Goal: Task Accomplishment & Management: Use online tool/utility

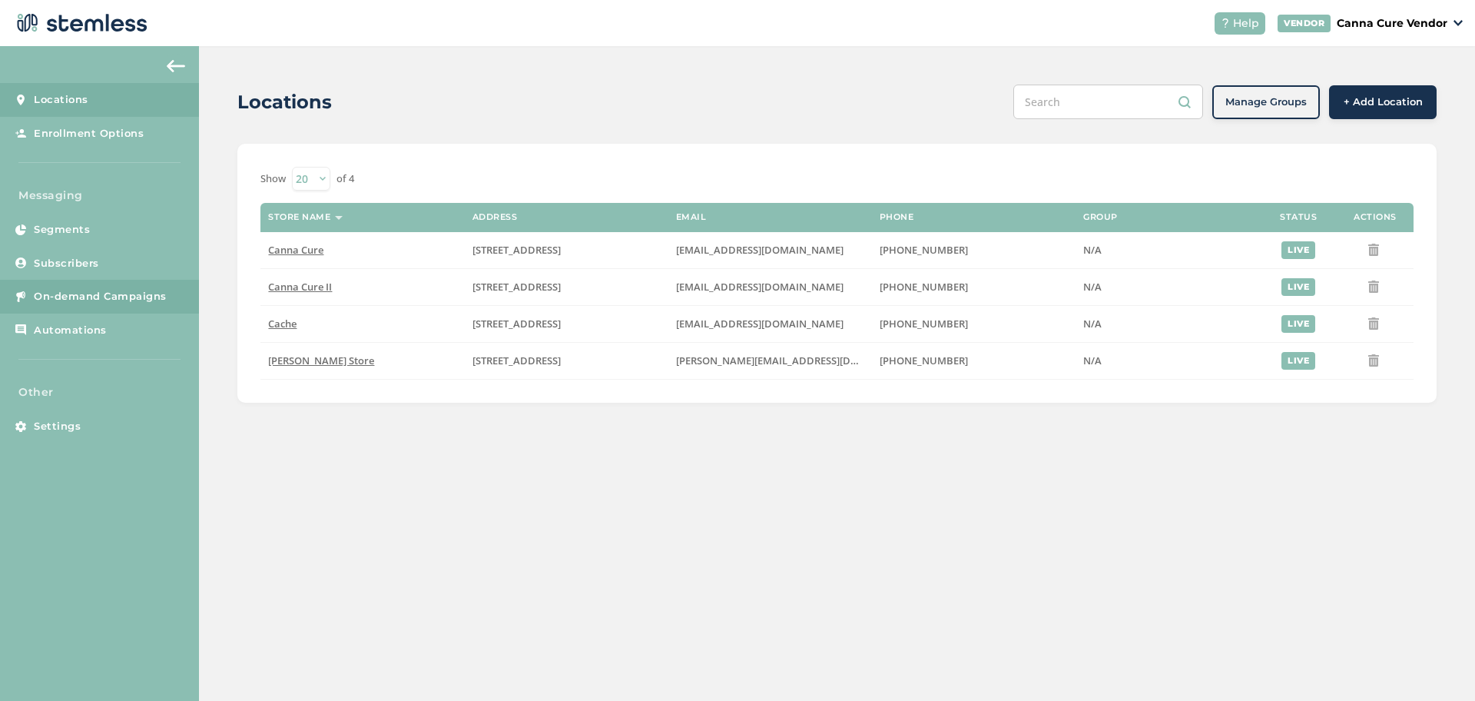
click at [138, 292] on span "On-demand Campaigns" at bounding box center [100, 296] width 133 height 15
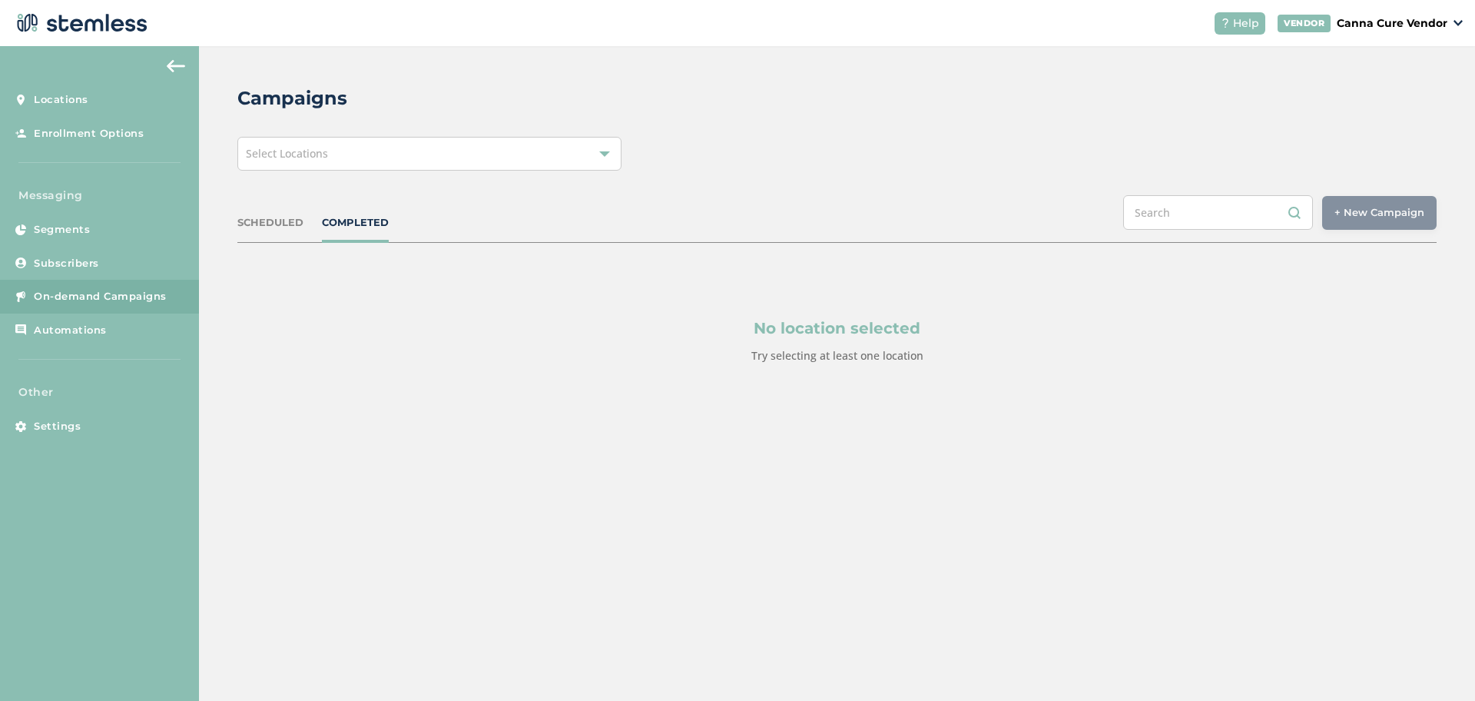
click at [423, 168] on div "Select Locations" at bounding box center [429, 154] width 384 height 34
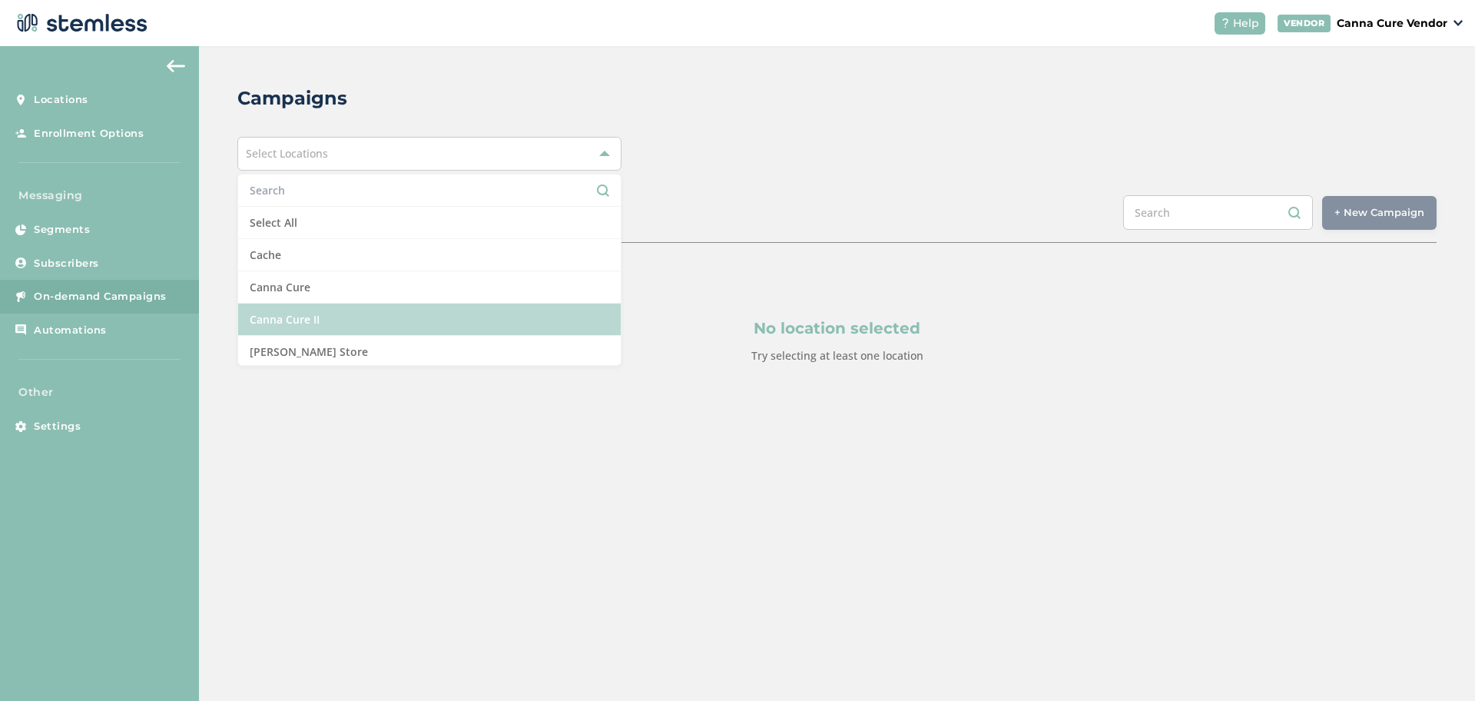
click at [364, 331] on li "Canna Cure II" at bounding box center [429, 319] width 383 height 32
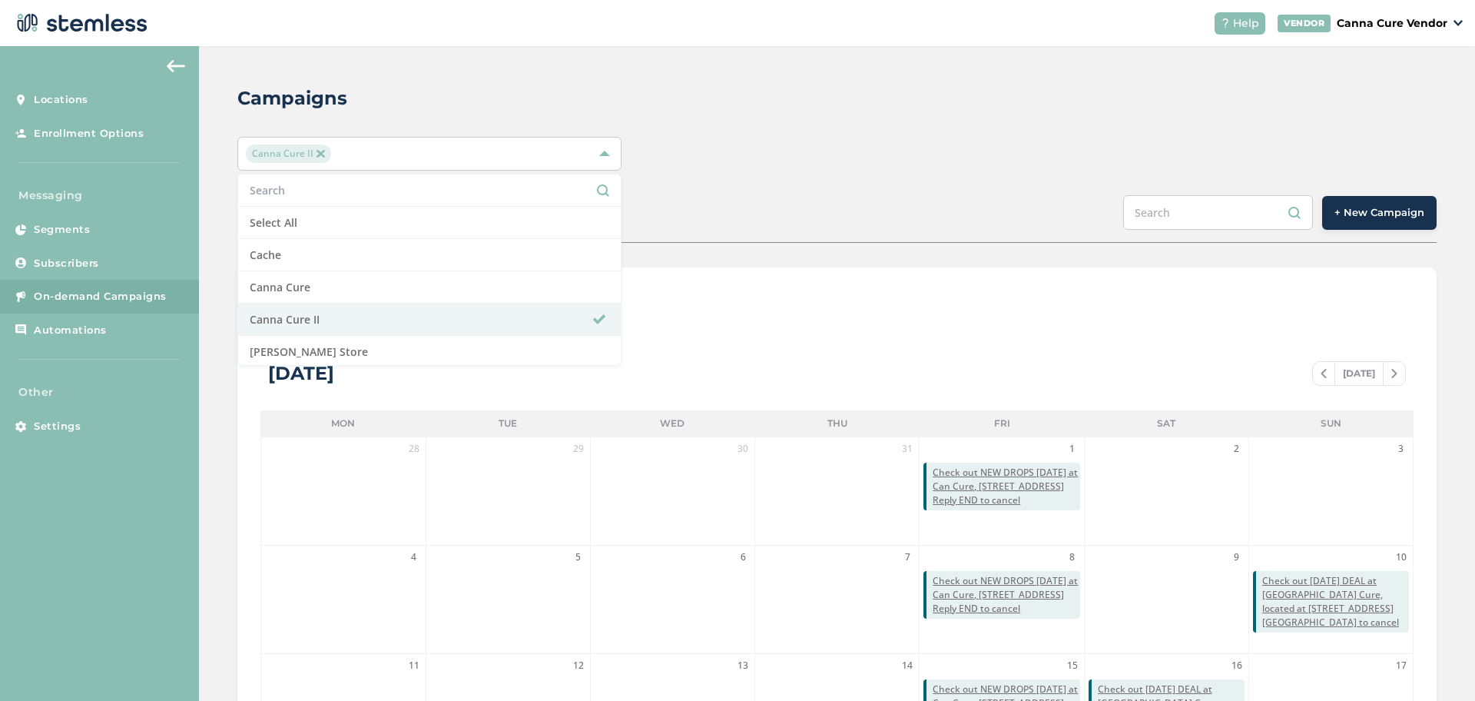
click at [1353, 215] on span "+ New Campaign" at bounding box center [1380, 212] width 90 height 15
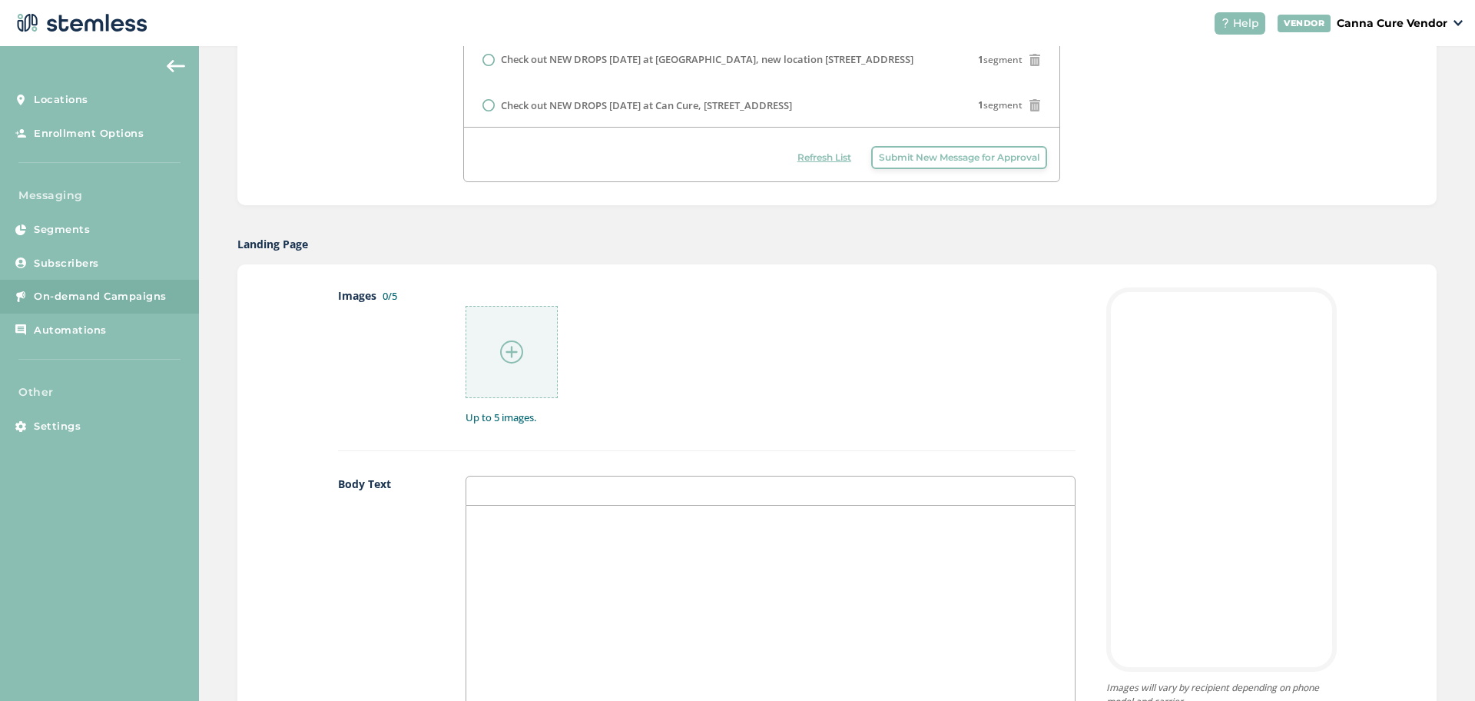
scroll to position [563, 0]
click at [499, 373] on div at bounding box center [512, 350] width 92 height 92
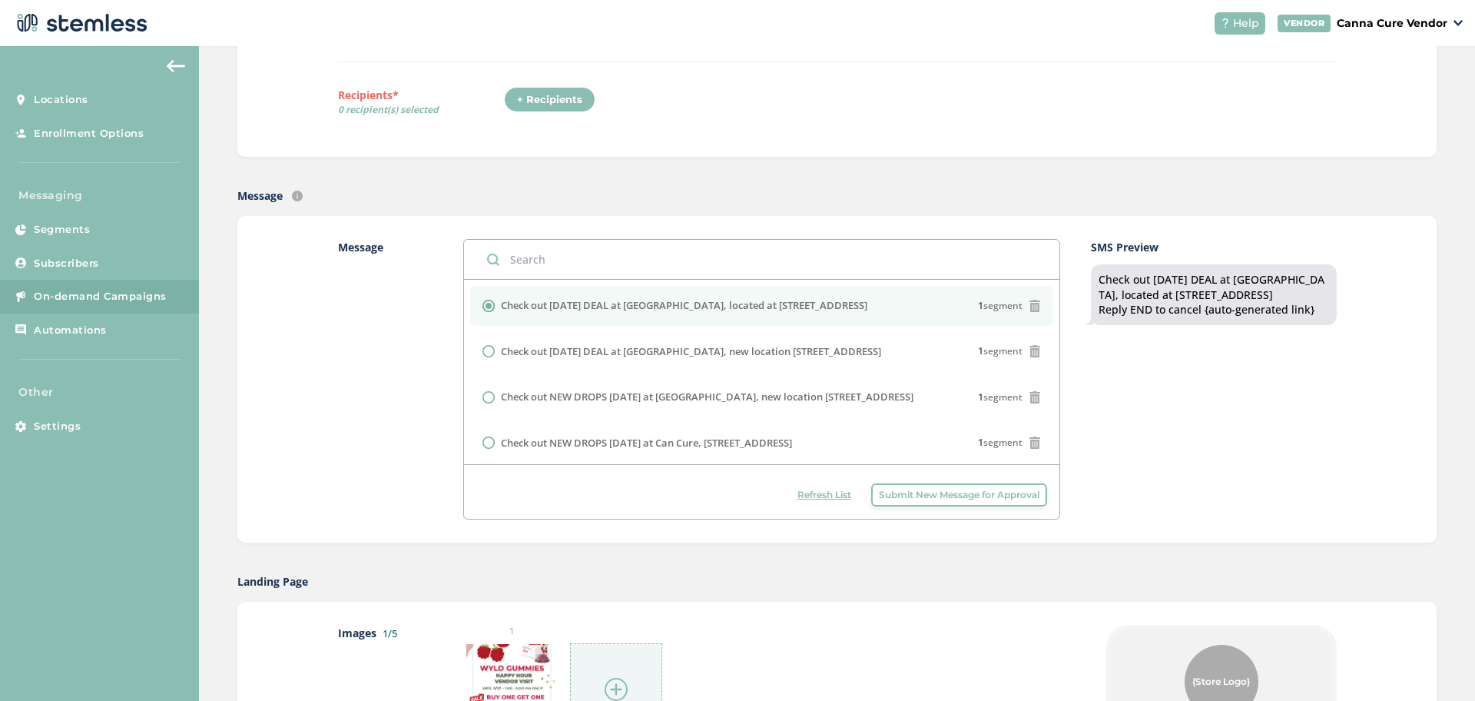
scroll to position [0, 0]
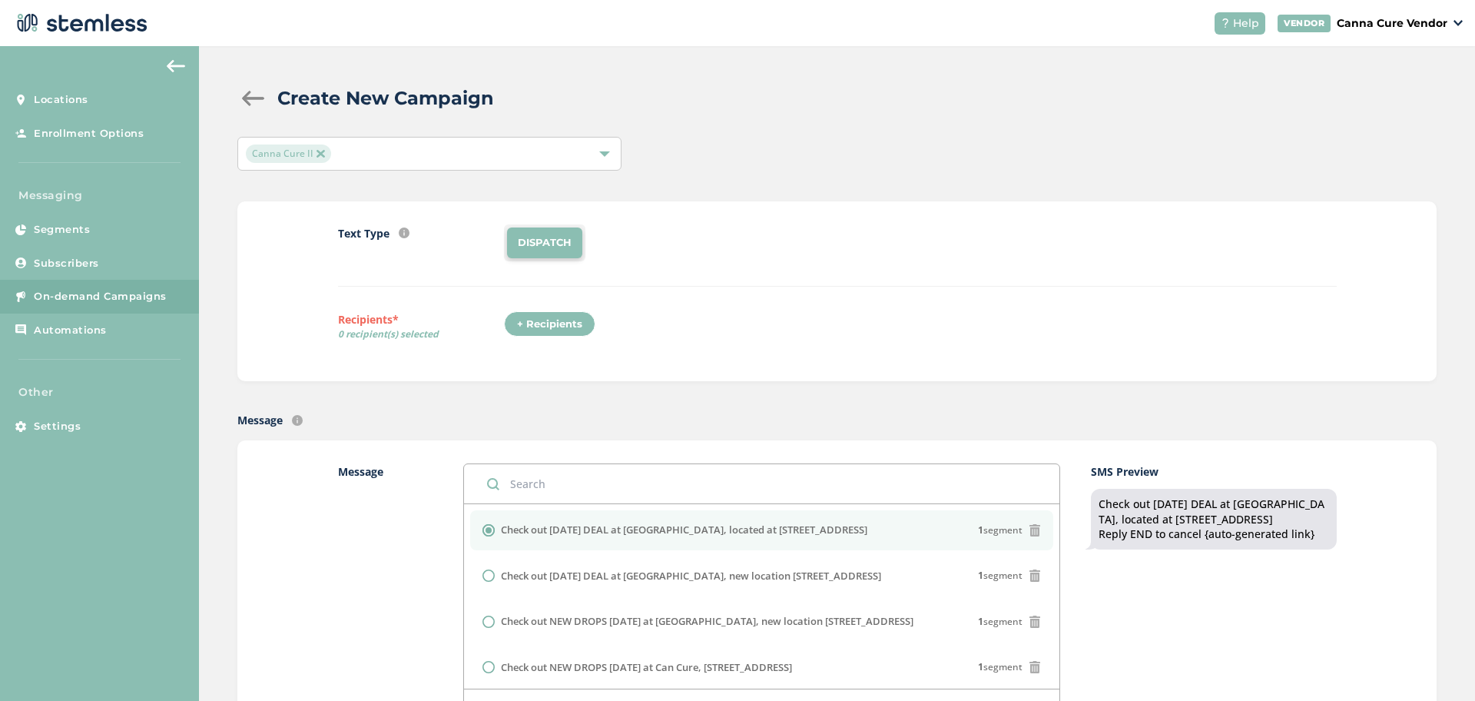
click at [552, 317] on div "+ Recipients" at bounding box center [549, 324] width 91 height 26
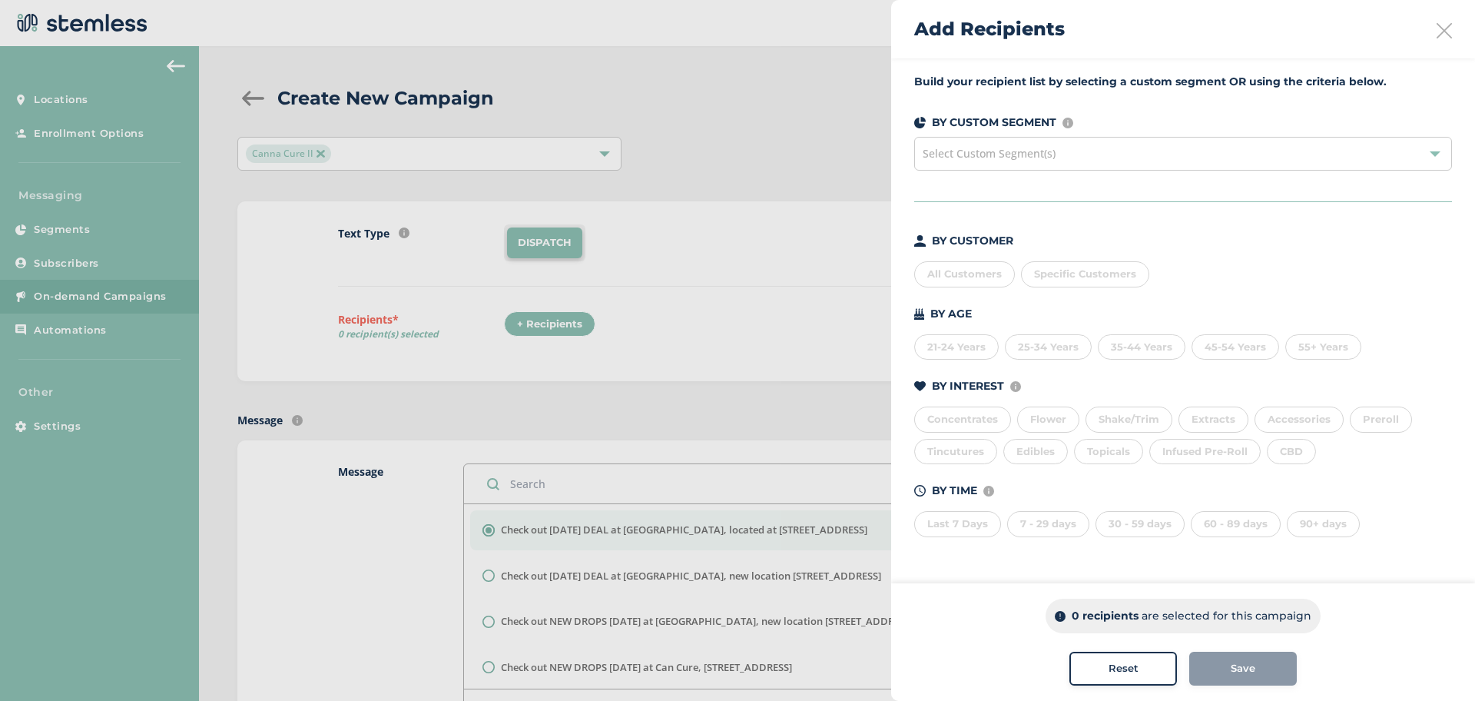
click at [981, 282] on div "All Customers" at bounding box center [964, 274] width 101 height 26
click at [1215, 660] on button "Save" at bounding box center [1243, 669] width 108 height 34
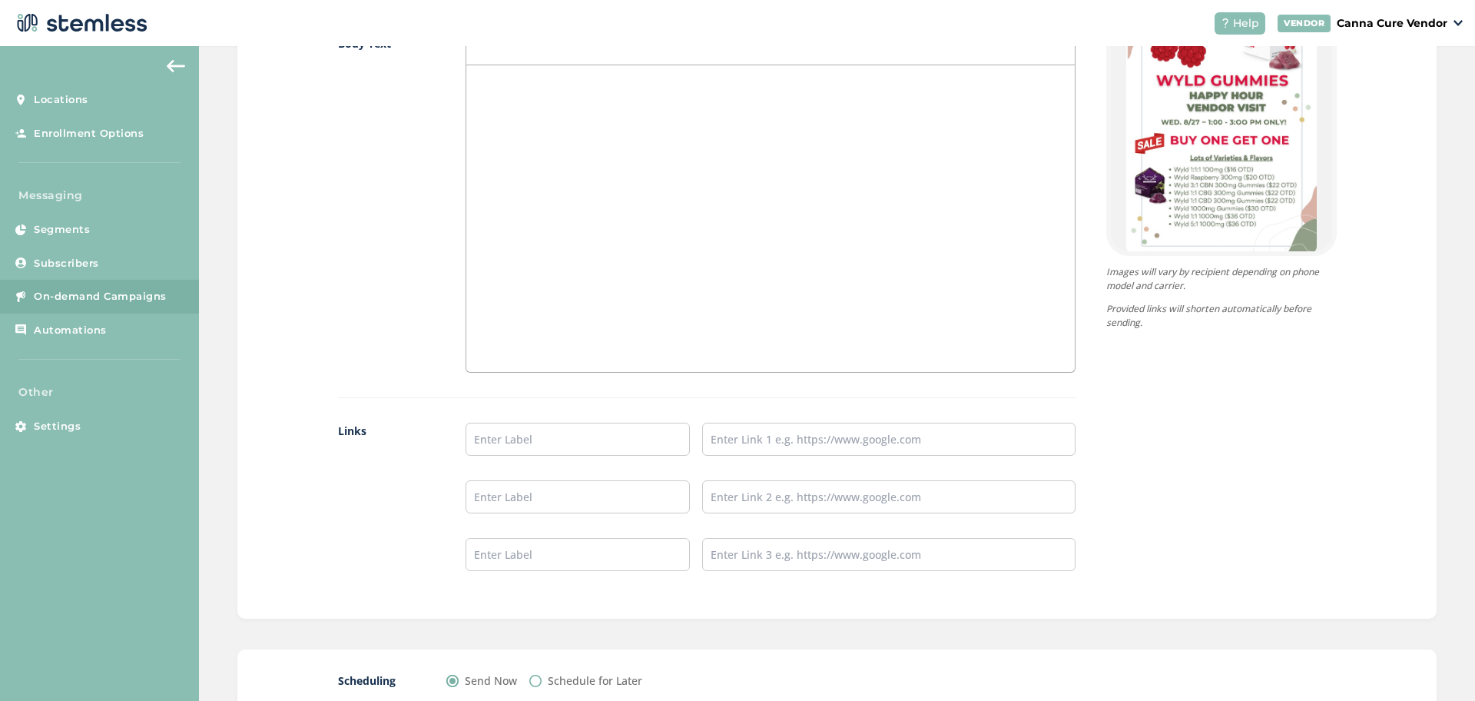
scroll to position [1109, 0]
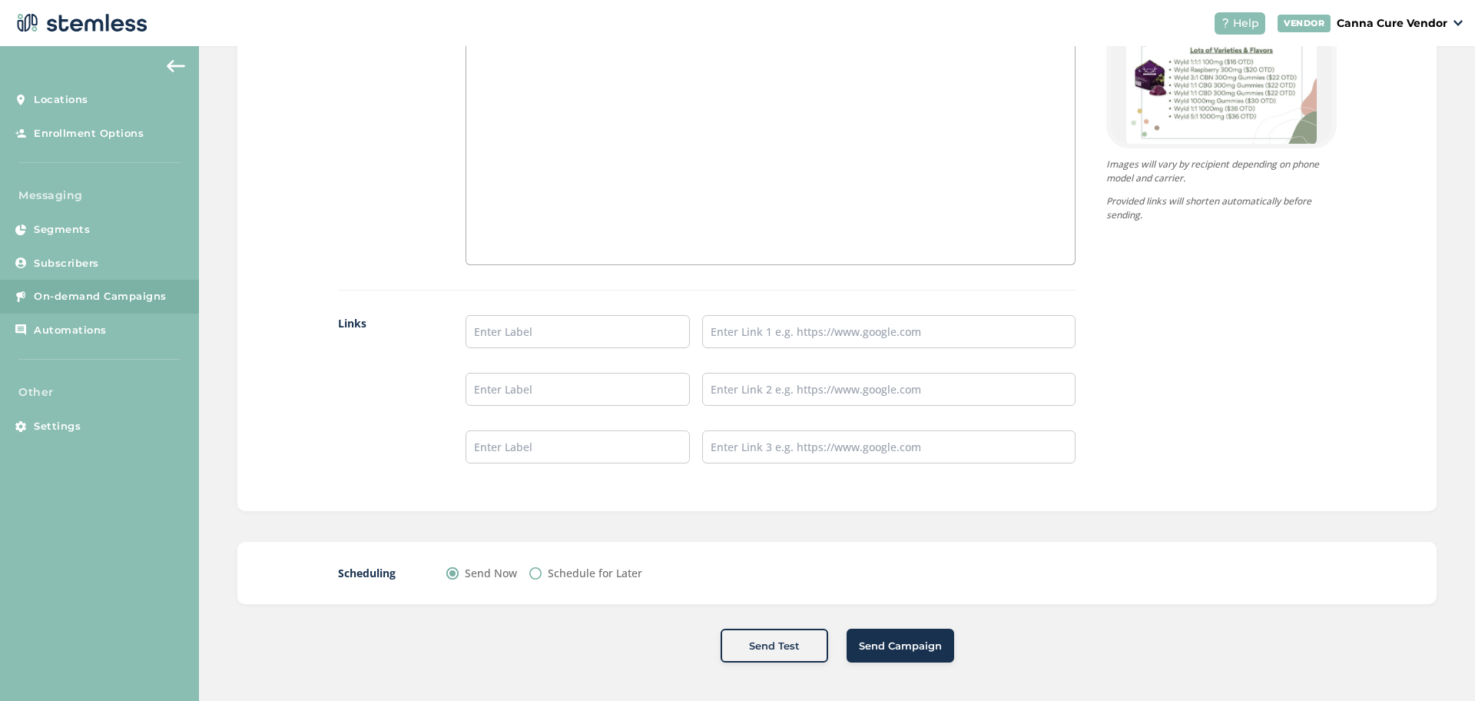
click at [905, 649] on span "Send Campaign" at bounding box center [900, 645] width 83 height 15
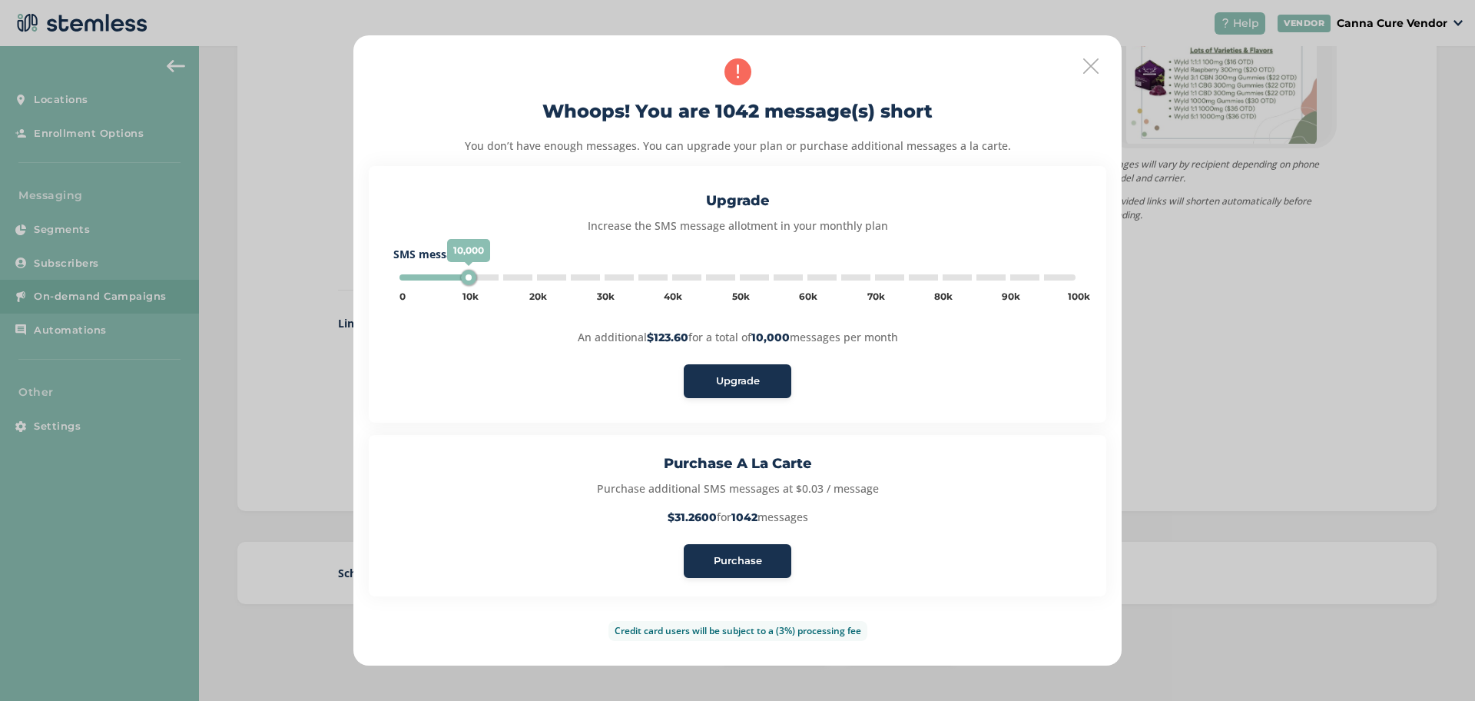
click at [729, 562] on span "Purchase" at bounding box center [738, 560] width 48 height 15
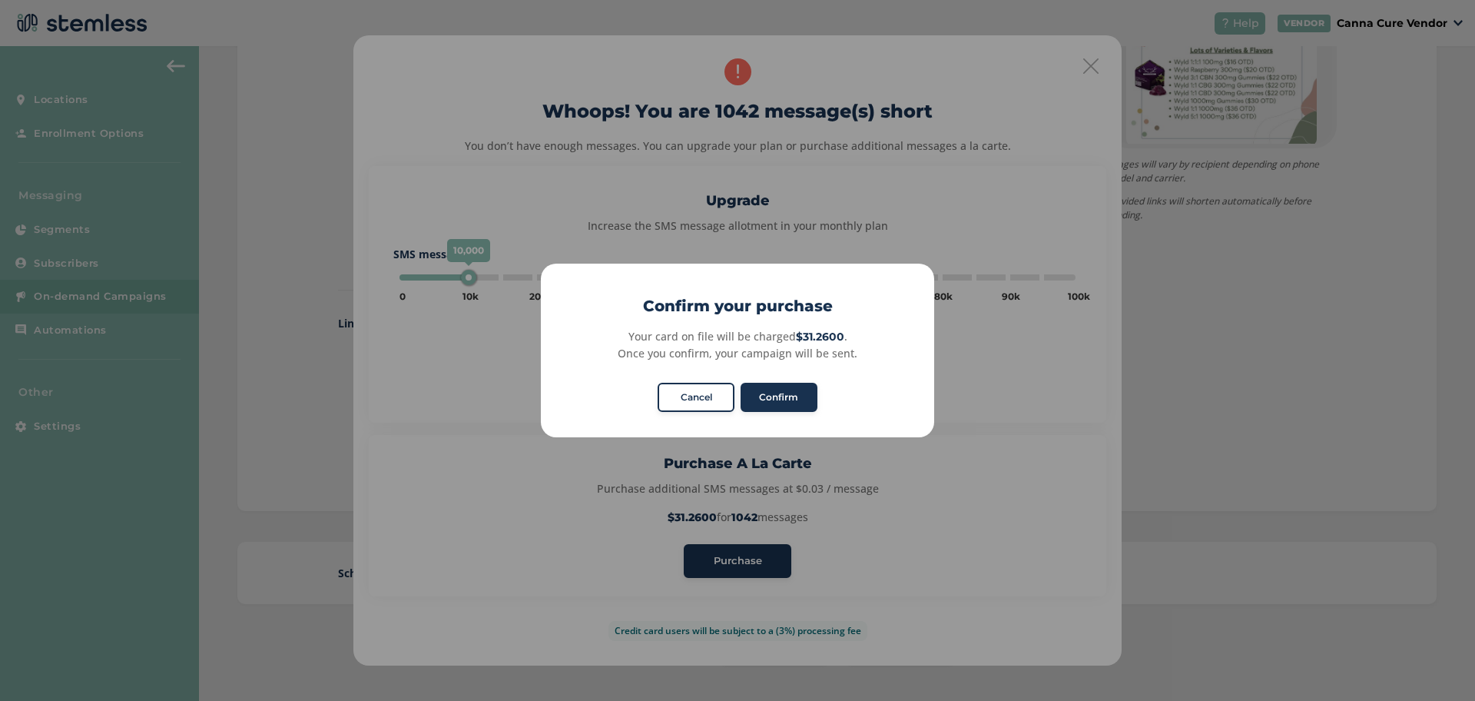
click at [686, 413] on div "Confirm No Cancel" at bounding box center [737, 397] width 165 height 35
click at [682, 396] on button "Cancel" at bounding box center [696, 397] width 77 height 29
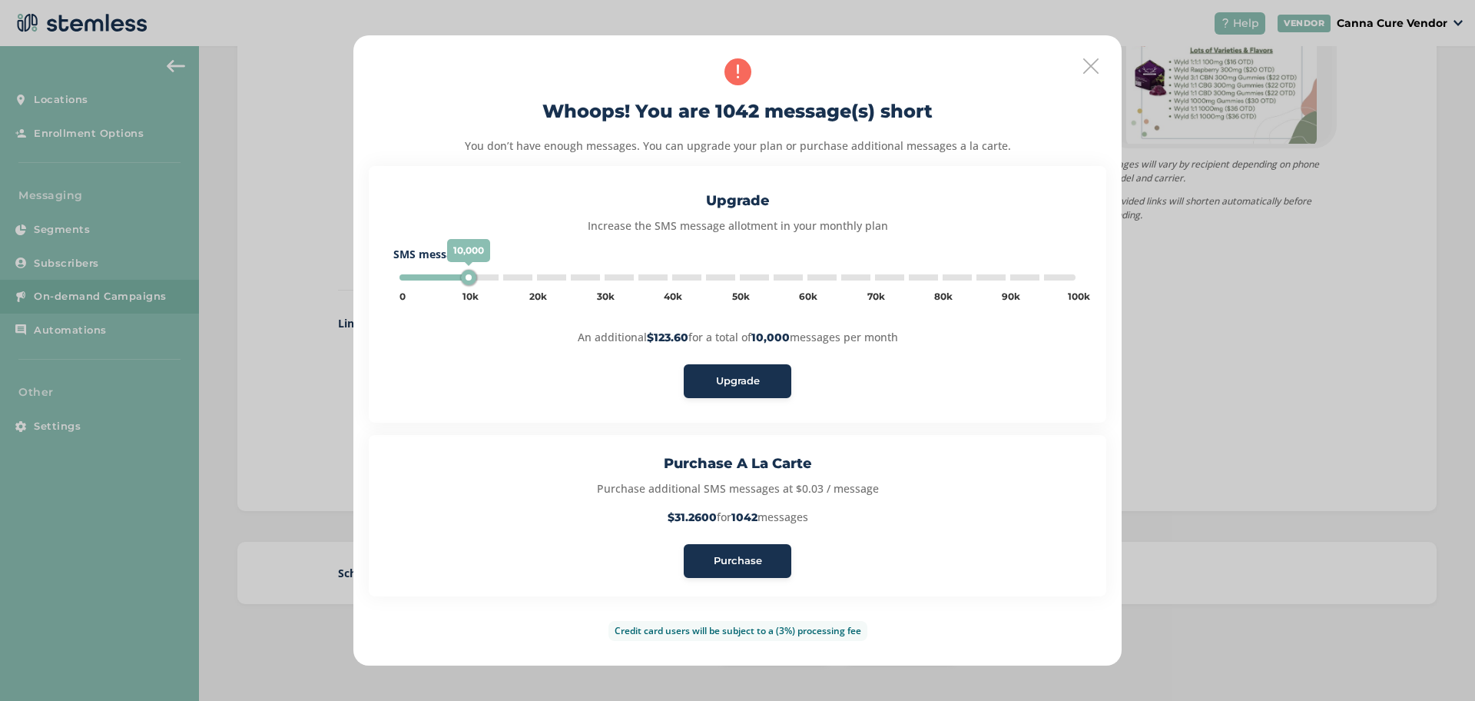
click at [1086, 61] on icon at bounding box center [1090, 65] width 15 height 15
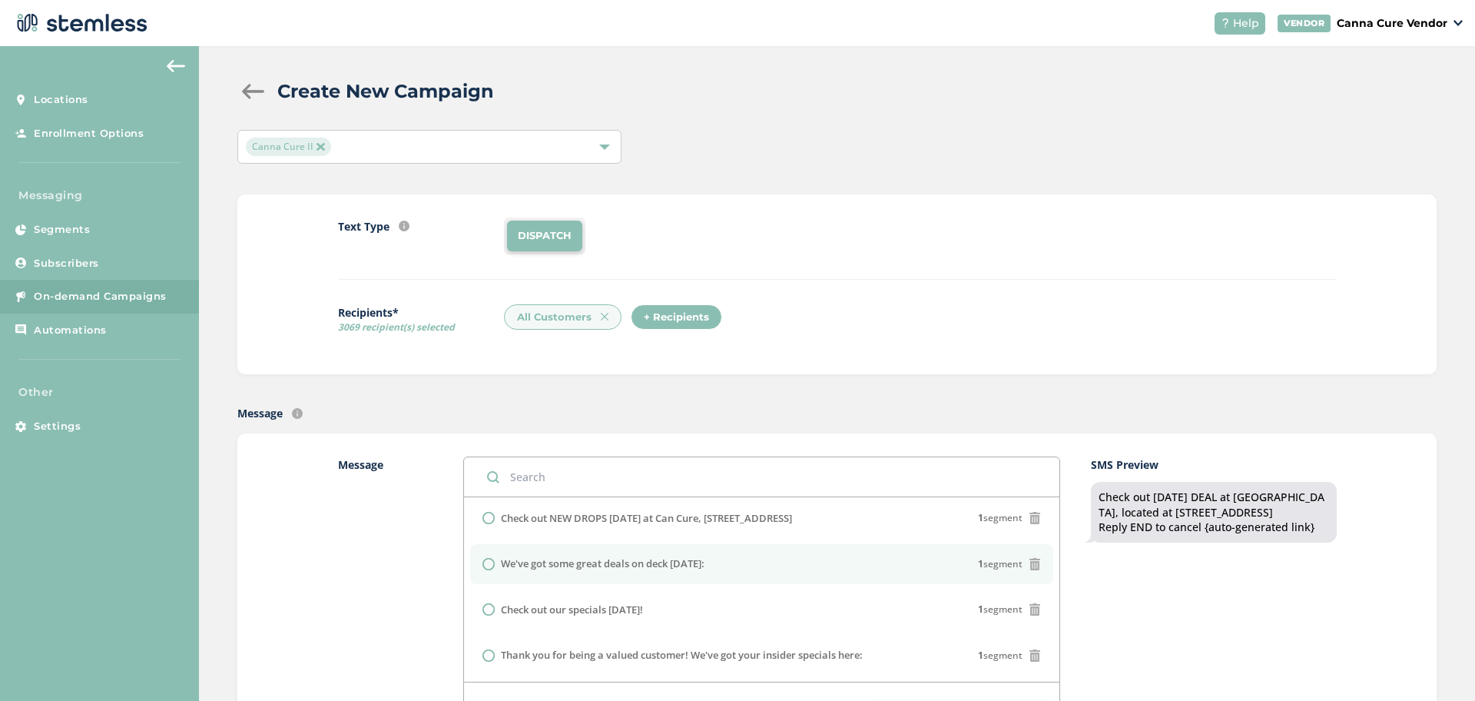
scroll to position [8, 0]
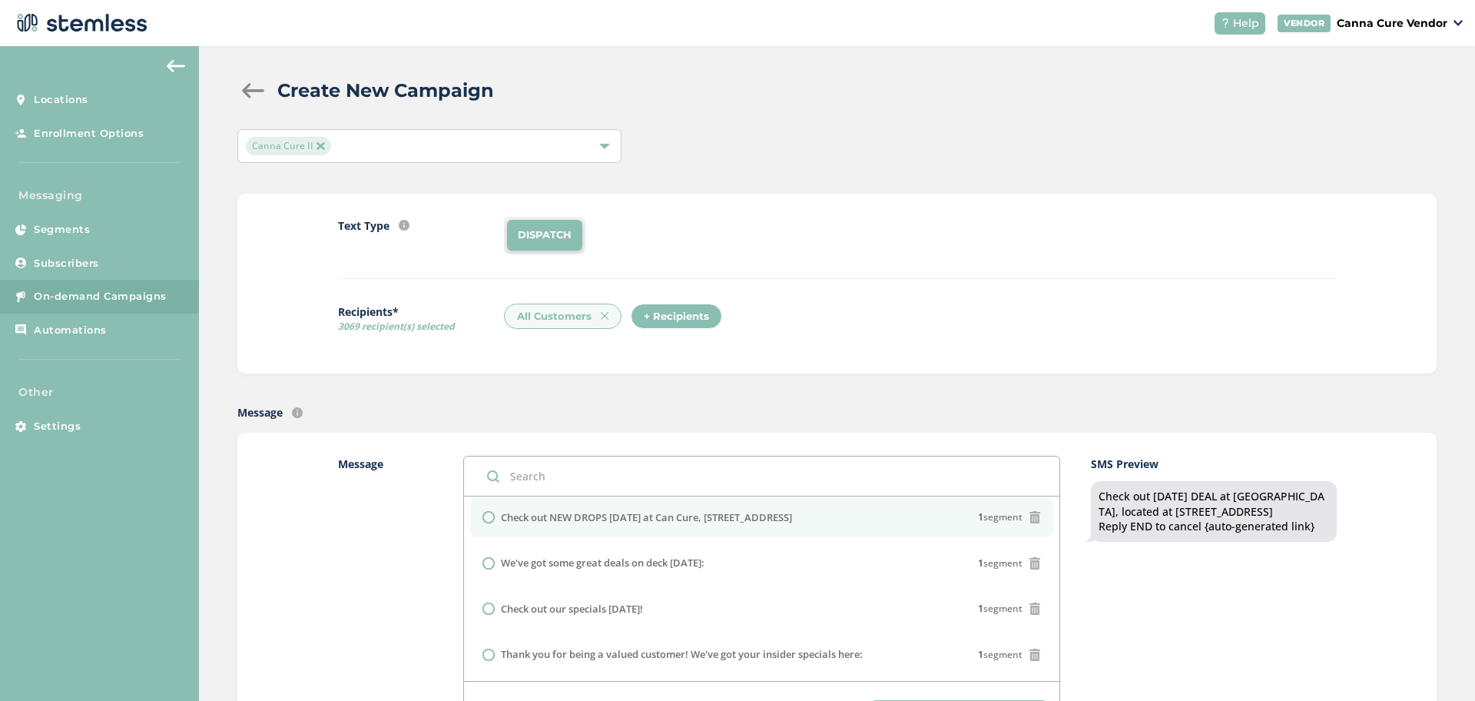
click at [484, 517] on input "radio" at bounding box center [489, 517] width 12 height 12
radio input "true"
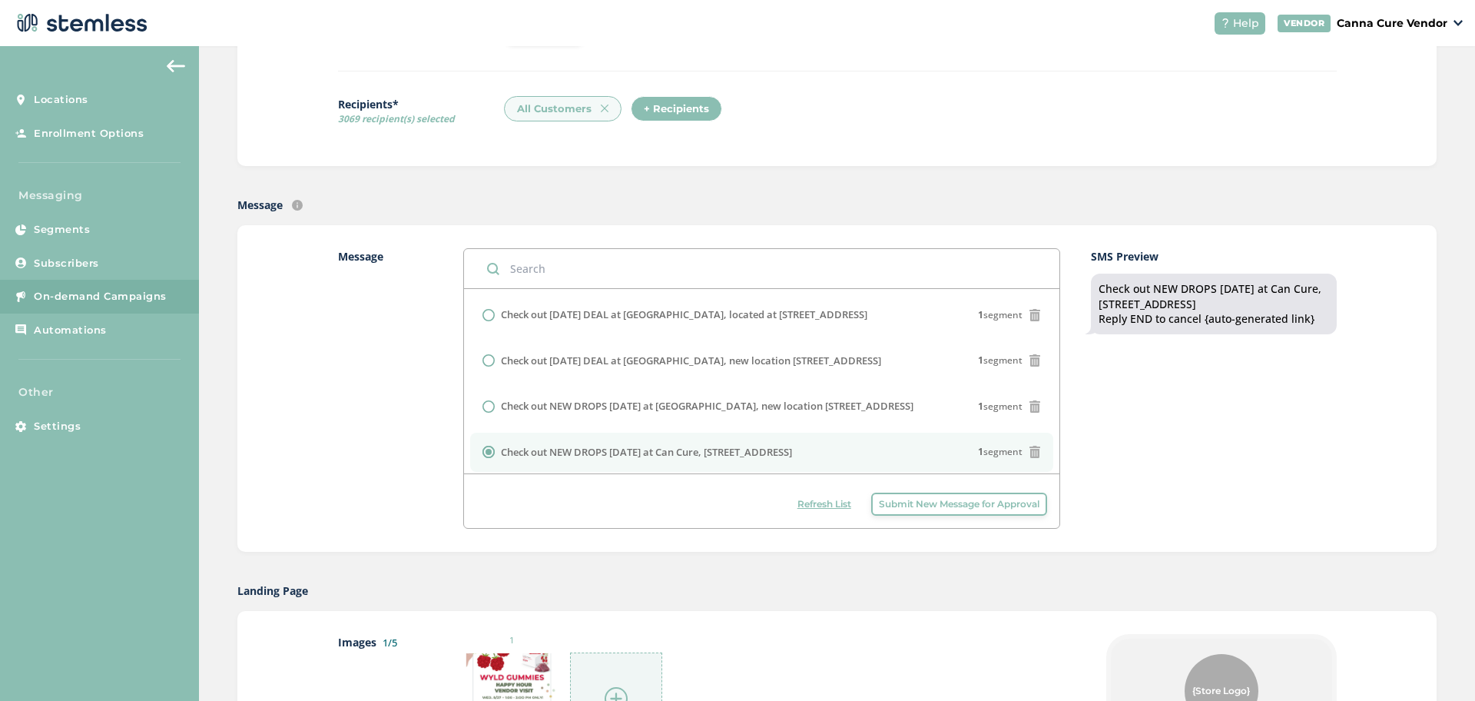
scroll to position [231, 0]
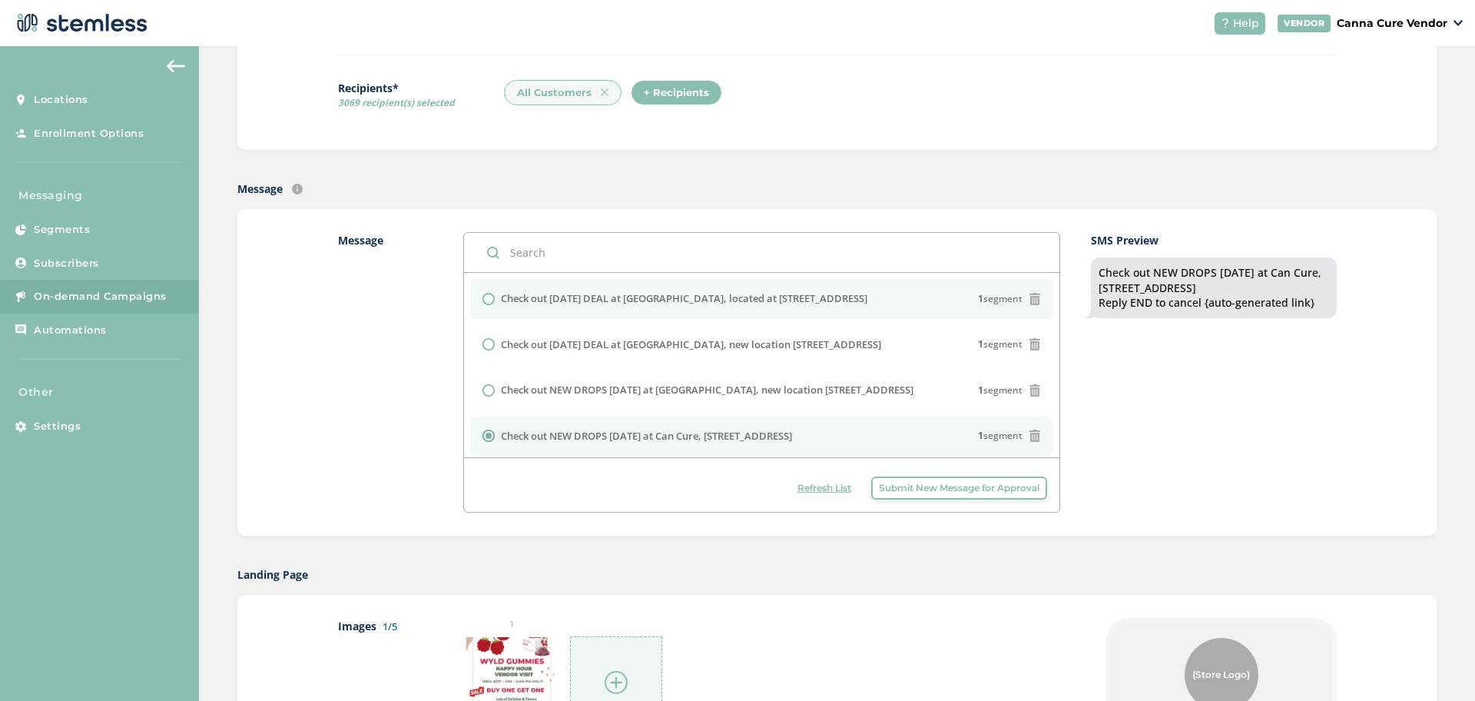
click at [484, 302] on input "radio" at bounding box center [489, 299] width 12 height 12
radio input "true"
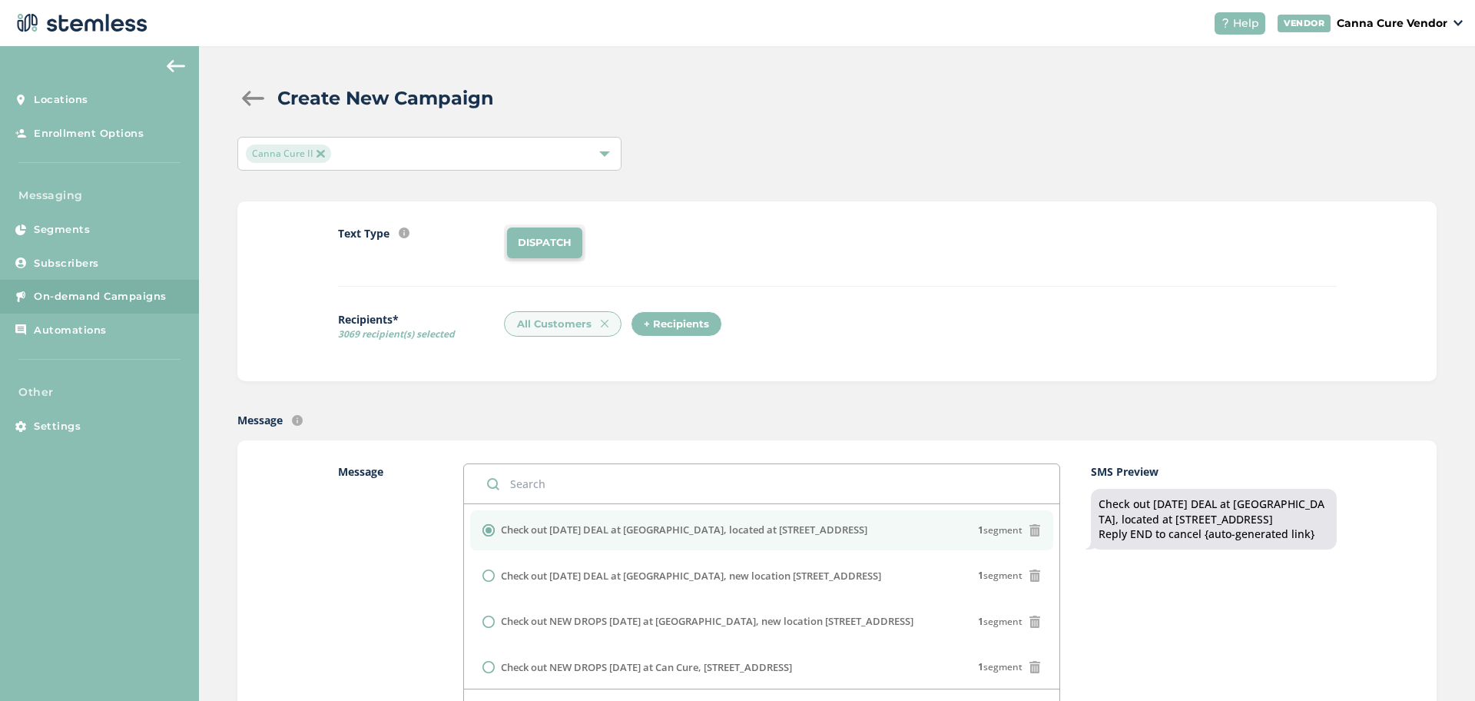
scroll to position [1109, 0]
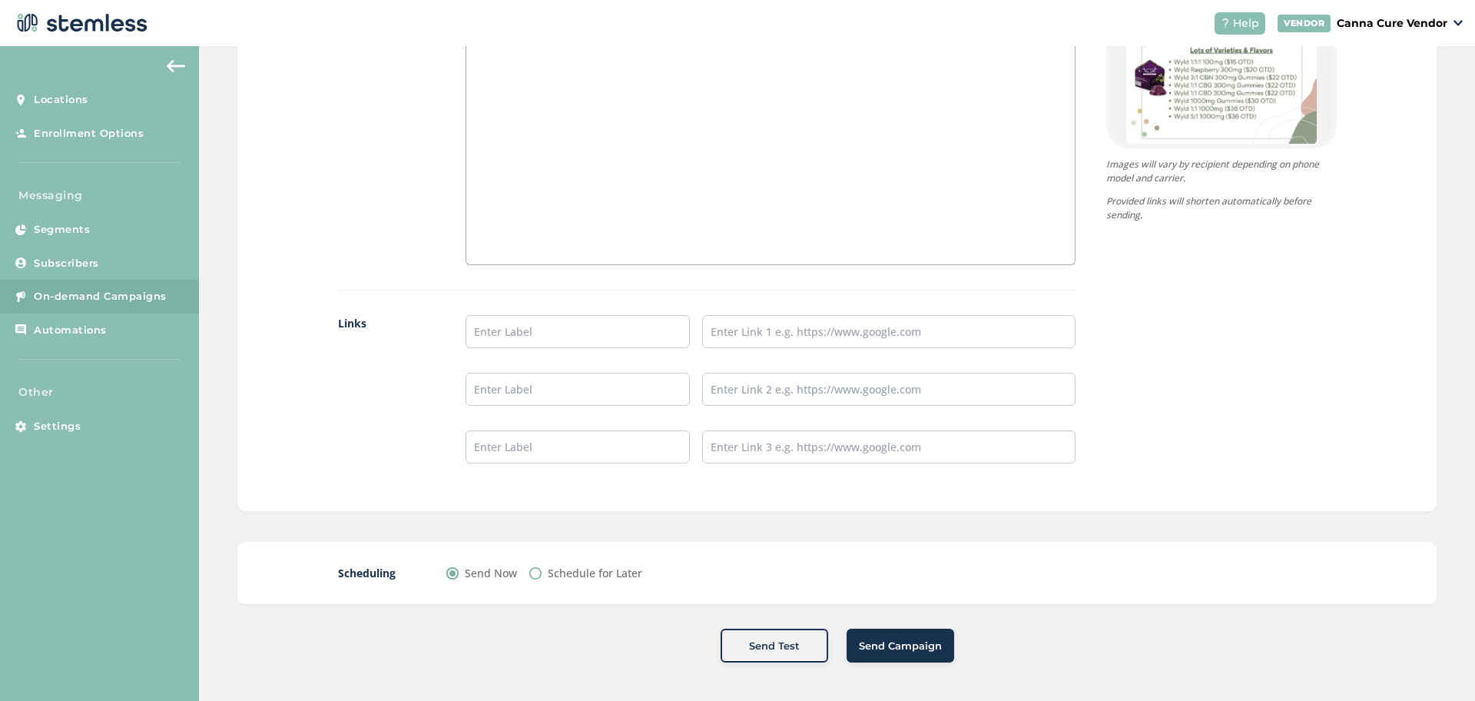
click at [885, 652] on span "Send Campaign" at bounding box center [900, 645] width 83 height 15
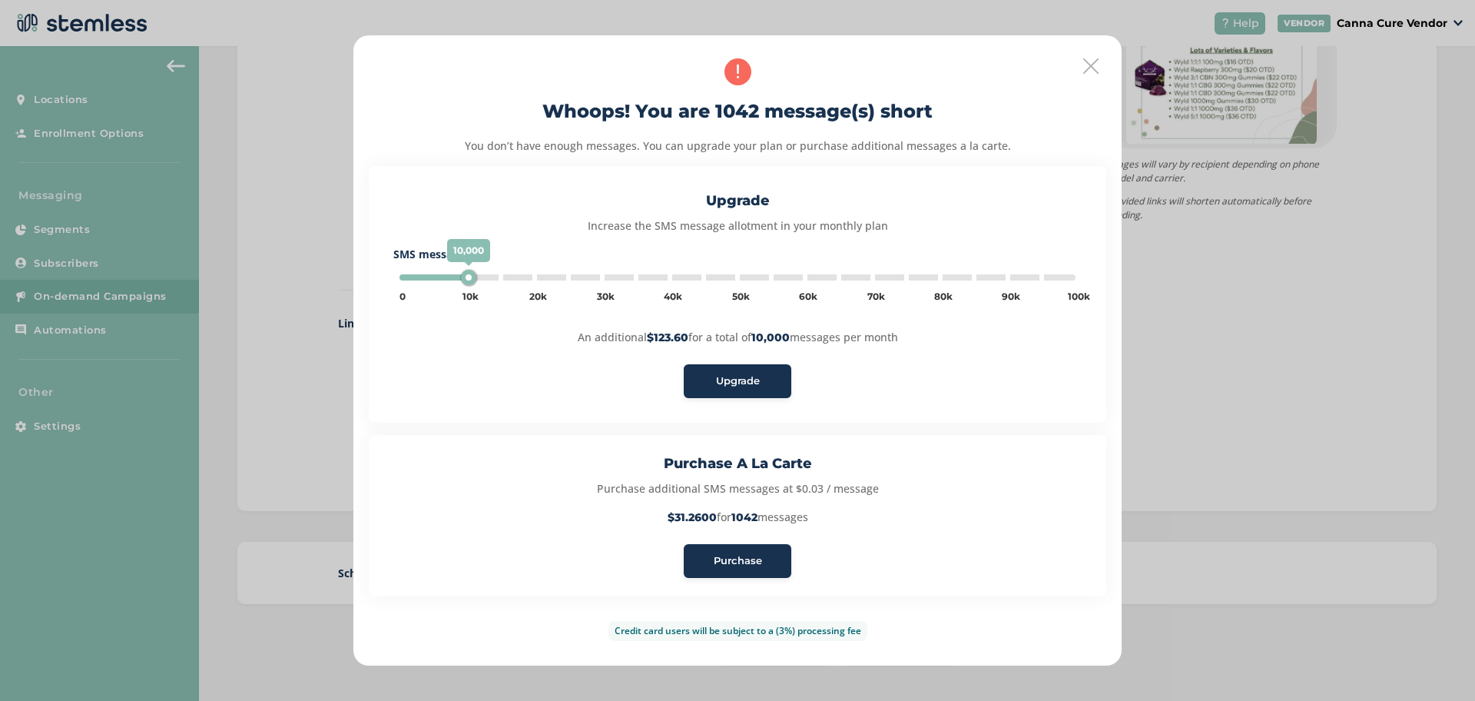
click at [750, 557] on span "Purchase" at bounding box center [738, 560] width 48 height 15
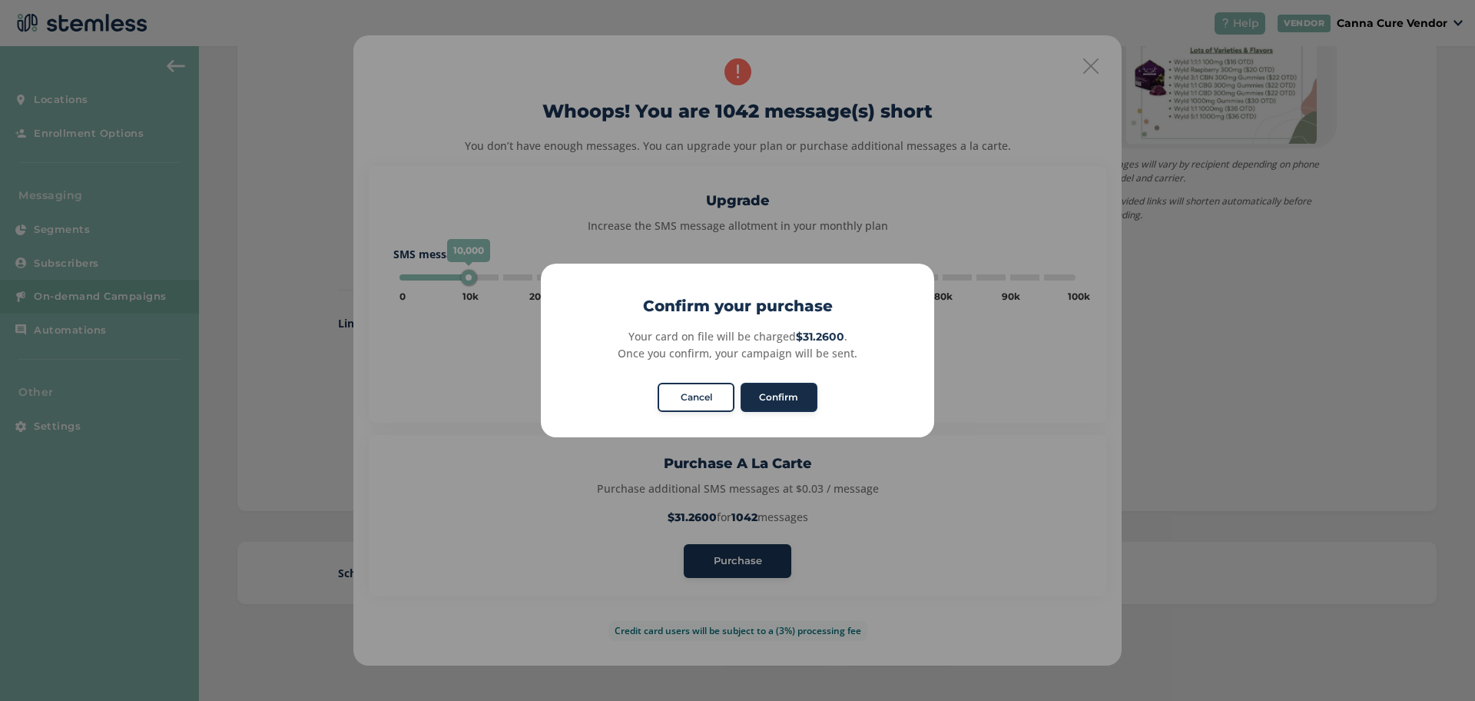
click at [773, 393] on button "Confirm" at bounding box center [779, 397] width 77 height 29
